Goal: Information Seeking & Learning: Learn about a topic

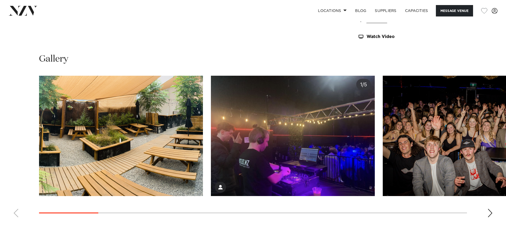
scroll to position [531, 0]
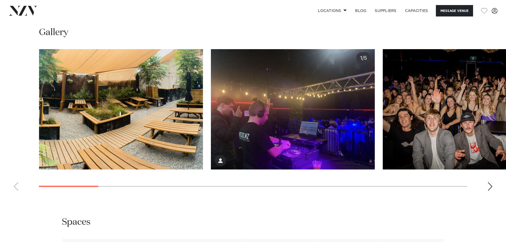
click at [490, 183] on div "Next slide" at bounding box center [489, 186] width 5 height 9
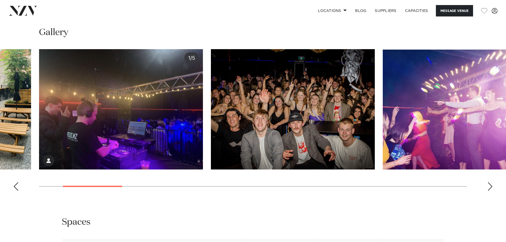
click at [490, 183] on div "Next slide" at bounding box center [489, 186] width 5 height 9
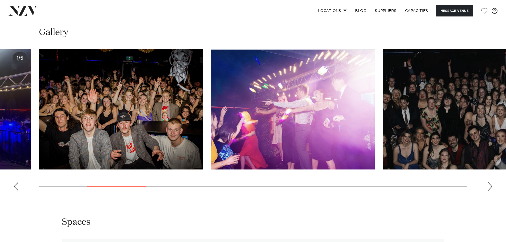
click at [490, 183] on div "Next slide" at bounding box center [489, 186] width 5 height 9
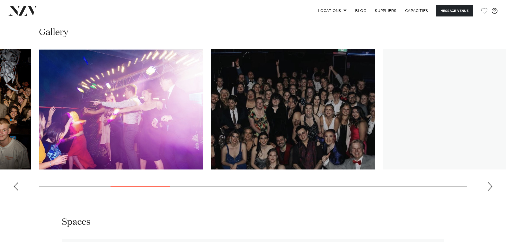
click at [490, 183] on div "Next slide" at bounding box center [489, 186] width 5 height 9
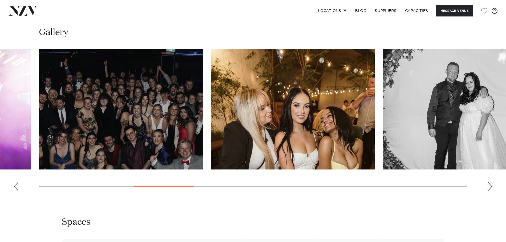
click at [490, 183] on div "Next slide" at bounding box center [489, 186] width 5 height 9
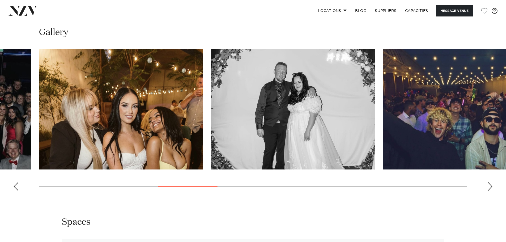
click at [490, 183] on div "Next slide" at bounding box center [489, 186] width 5 height 9
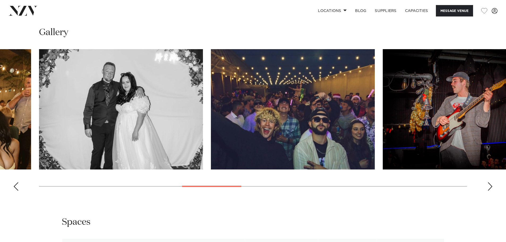
click at [490, 183] on div "Next slide" at bounding box center [489, 186] width 5 height 9
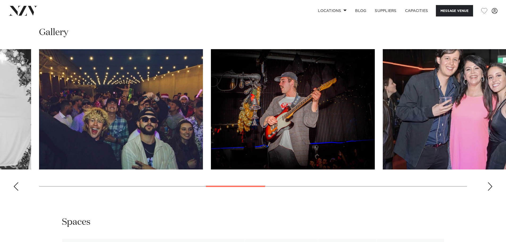
click at [490, 183] on div "Next slide" at bounding box center [489, 186] width 5 height 9
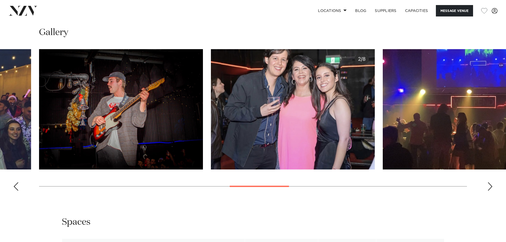
click at [490, 183] on div "Next slide" at bounding box center [489, 186] width 5 height 9
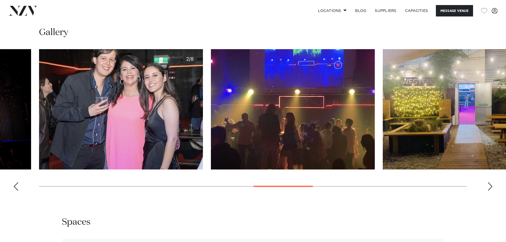
click at [490, 183] on div "Next slide" at bounding box center [489, 186] width 5 height 9
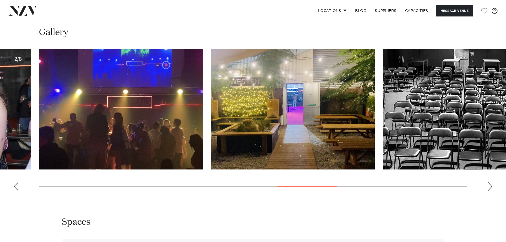
click at [490, 183] on div "Next slide" at bounding box center [489, 186] width 5 height 9
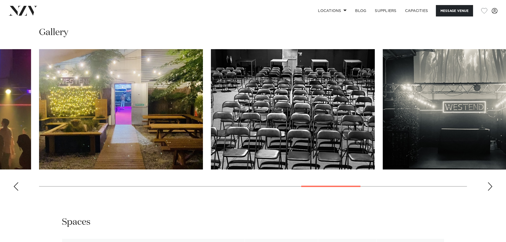
click at [490, 183] on div "Next slide" at bounding box center [489, 186] width 5 height 9
